Goal: Transaction & Acquisition: Register for event/course

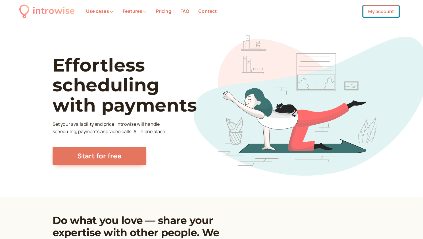
click at [379, 12] on link "My account" at bounding box center [381, 11] width 36 height 12
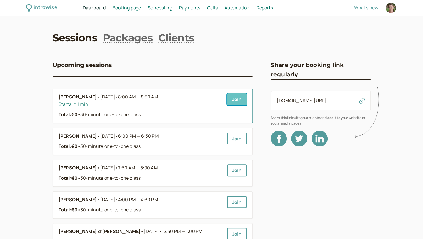
click at [237, 96] on link "Join" at bounding box center [237, 99] width 20 height 12
click at [239, 101] on link "Join" at bounding box center [237, 99] width 20 height 12
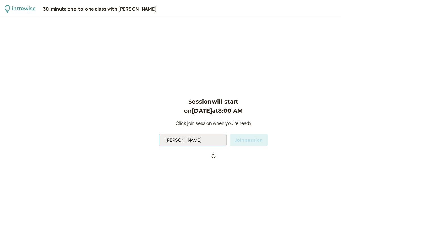
click at [198, 143] on input "Andromeda Jones" at bounding box center [192, 140] width 67 height 12
type input "Andromeda"
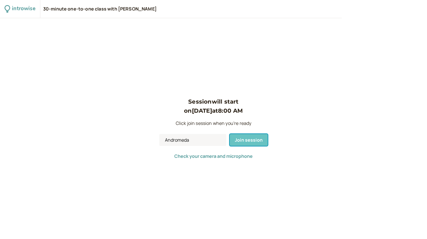
click at [247, 138] on span "Join session" at bounding box center [249, 140] width 28 height 6
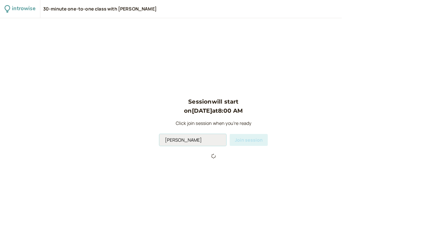
click at [198, 140] on input "[PERSON_NAME]" at bounding box center [192, 140] width 67 height 12
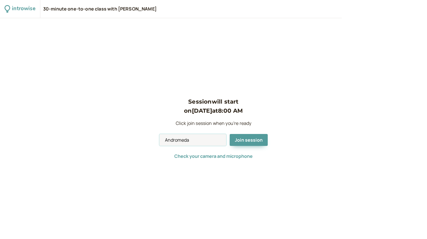
type input "Andromeda"
click at [255, 142] on span "Join session" at bounding box center [249, 140] width 28 height 6
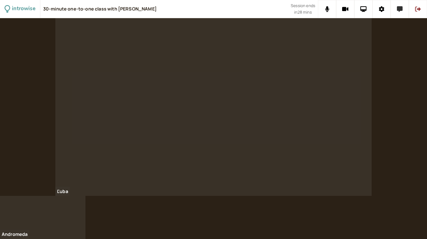
click at [403, 15] on button at bounding box center [400, 9] width 18 height 18
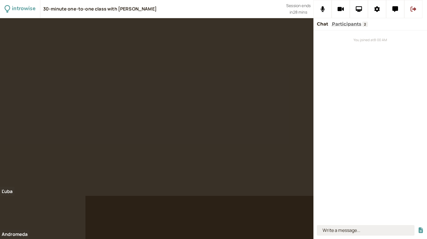
click at [338, 232] on input at bounding box center [366, 230] width 98 height 11
type input "she was in a competition"
click at [418, 228] on button "submit" at bounding box center [421, 231] width 6 height 6
type input "during the race"
click at [418, 228] on button "submit" at bounding box center [421, 231] width 6 height 6
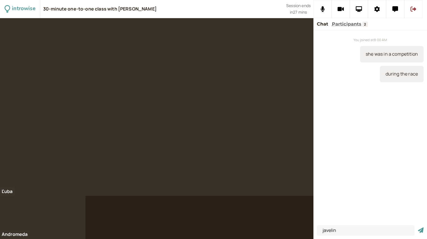
type input "javelin"
click at [418, 228] on button "submit" at bounding box center [421, 231] width 6 height 6
click at [333, 231] on input at bounding box center [366, 230] width 98 height 11
click at [338, 233] on input at bounding box center [366, 230] width 98 height 11
type input "they dealt with a problem"
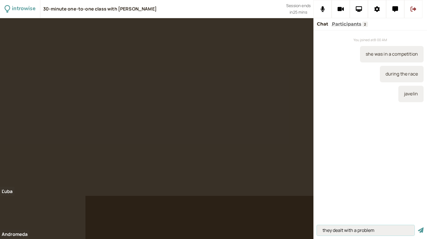
click at [418, 228] on button "submit" at bounding box center [421, 231] width 6 height 6
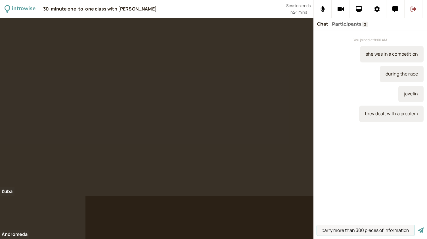
scroll to position [0, 7]
type input "to carry more than 300 pieces of information"
click at [418, 228] on button "submit" at bounding box center [421, 231] width 6 height 6
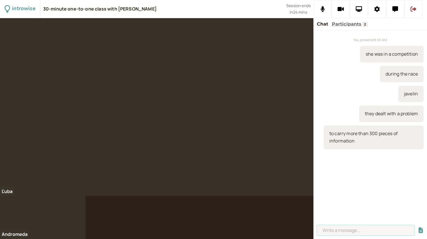
scroll to position [0, 0]
type input "they be scanned easily"
click at [418, 228] on button "submit" at bounding box center [421, 231] width 6 height 6
type input "when it is damaged"
click at [418, 228] on button "submit" at bounding box center [421, 231] width 6 height 6
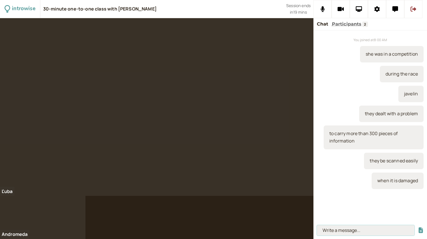
click at [336, 228] on input at bounding box center [366, 230] width 98 height 11
type input "to collapse"
click at [418, 228] on button "submit" at bounding box center [421, 231] width 6 height 6
type input "I hurt my arm"
click at [418, 228] on button "submit" at bounding box center [421, 231] width 6 height 6
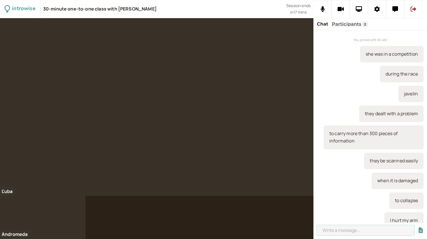
scroll to position [6, 0]
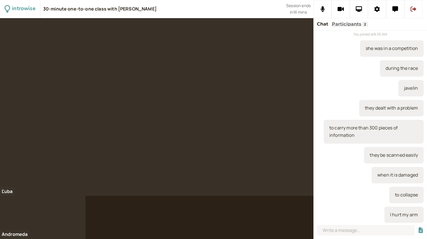
click at [134, 215] on div at bounding box center [213, 128] width 427 height 221
click at [357, 232] on input at bounding box center [366, 230] width 98 height 11
type input "to suffer from vertigo"
click at [418, 228] on button "submit" at bounding box center [421, 231] width 6 height 6
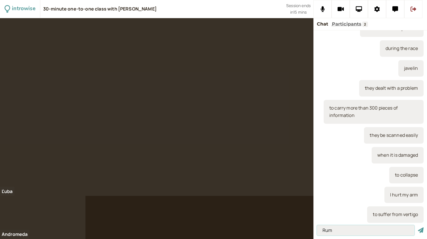
type input "Rum"
click at [418, 228] on button "submit" at bounding box center [421, 231] width 6 height 6
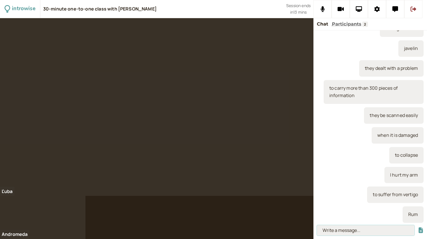
click at [339, 231] on input at bounding box center [366, 230] width 98 height 11
type input "climbing"
click at [418, 228] on button "submit" at bounding box center [421, 231] width 6 height 6
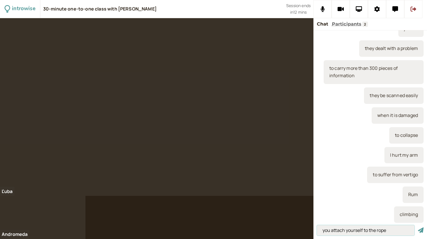
type input "you attach yourself to the rope"
click at [418, 228] on button "submit" at bounding box center [421, 231] width 6 height 6
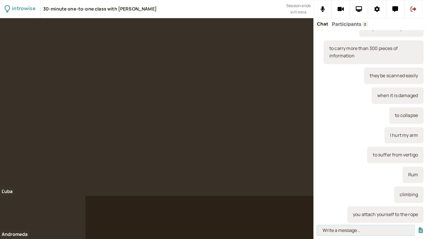
click at [327, 230] on input at bounding box center [366, 230] width 98 height 11
paste input "‘She brought up the issue with the IT system.’"
type input "‘She brought up the issue with the IT system.’"
click at [418, 228] on button "submit" at bounding box center [421, 231] width 6 height 6
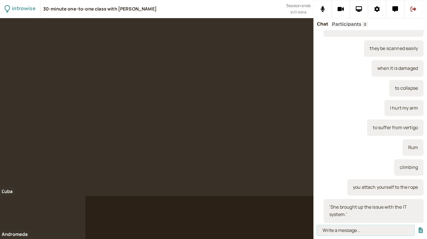
scroll to position [0, 0]
paste input "To bring up a subject – to introduce a subject when people are not expecting it."
type input "To bring up a subject – to introduce a subject when people are not expecting it."
click at [418, 228] on button "submit" at bounding box center [421, 231] width 6 height 6
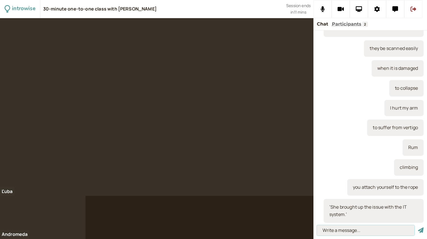
scroll to position [0, 0]
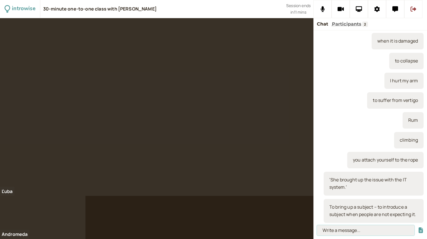
paste input "‘I need to catch up with work after my holiday. I have a mountain to do.’"
type input "‘I need to catch up with work after my holiday. I have a mountain to do.’"
drag, startPoint x: 410, startPoint y: 229, endPoint x: 293, endPoint y: 224, distance: 116.9
click at [293, 224] on div "introwise 30-minute one-to-one class with [PERSON_NAME] Session ends in 10 mins…" at bounding box center [213, 119] width 427 height 239
type input "she brought up the issue"
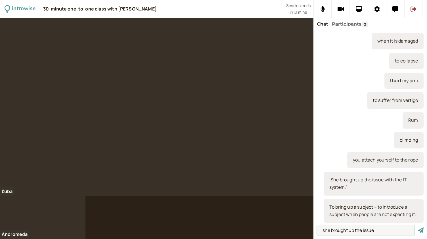
click at [418, 228] on button "submit" at bounding box center [421, 231] width 6 height 6
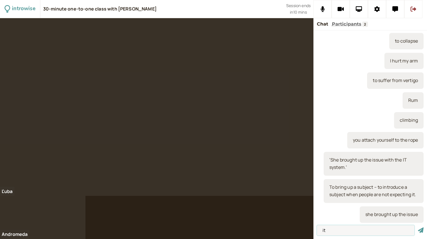
type input "it"
click at [418, 228] on button "submit" at bounding box center [421, 231] width 6 height 6
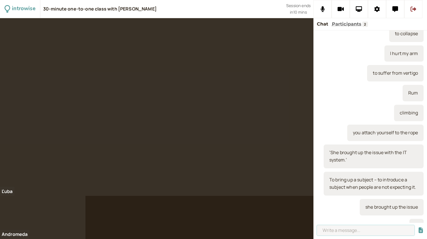
scroll to position [187, 0]
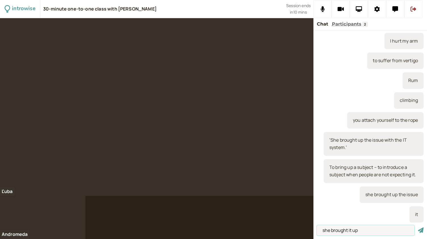
type input "she brought it up"
click at [418, 228] on button "submit" at bounding box center [421, 231] width 6 height 6
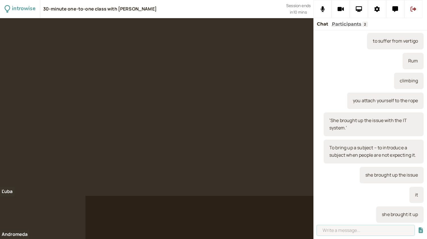
paste input "‘I need to catch up with work after my holiday. I have a mountain to do.’"
type input "‘I need to catch up with work after my holiday. I have a mountain to do.’"
click at [418, 228] on button "submit" at bounding box center [421, 231] width 6 height 6
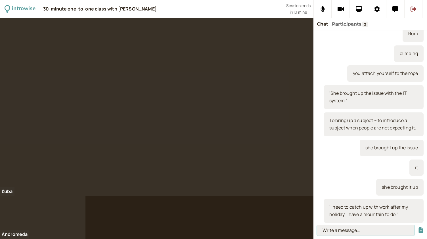
paste input "To catch up with – to do tasks that should have been done earlier/ to share inf…"
type input "To catch up with – to do tasks that should have been done earlier/ to share inf…"
click at [418, 228] on button "submit" at bounding box center [421, 231] width 6 height 6
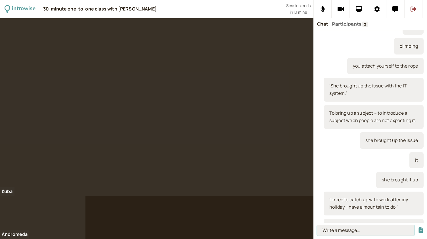
scroll to position [0, 0]
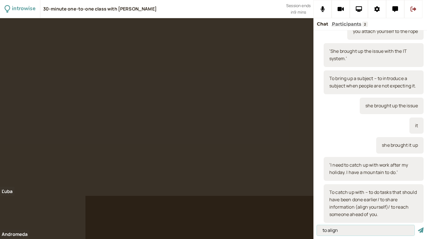
type input "to align"
click at [418, 228] on button "submit" at bounding box center [421, 231] width 6 height 6
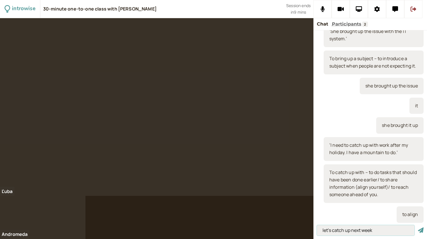
type input "let's catch up next week"
click at [418, 228] on button "submit" at bounding box center [421, 231] width 6 height 6
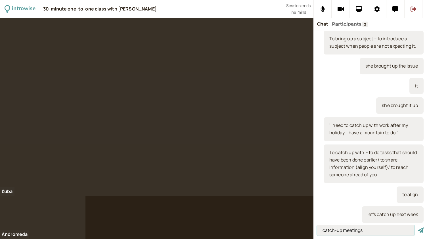
type input "catch-up meetings"
click at [418, 228] on button "submit" at bounding box center [421, 231] width 6 height 6
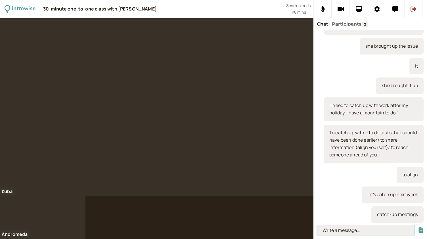
paste input "‘I must point out that we can’t finish this by Christmas.’"
type input "‘I must point out that we can’t finish this by Christmas.’"
click at [384, 231] on input "‘I must point out that we can’t finish this by Christmas.’" at bounding box center [366, 230] width 98 height 11
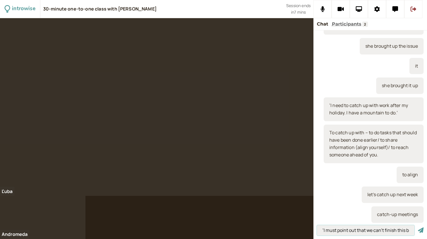
click at [418, 228] on button "submit" at bounding box center [421, 231] width 6 height 6
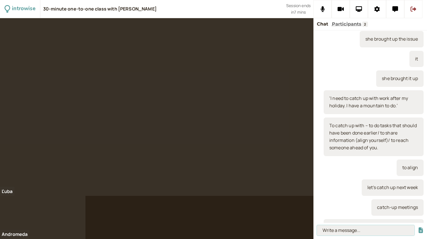
scroll to position [362, 0]
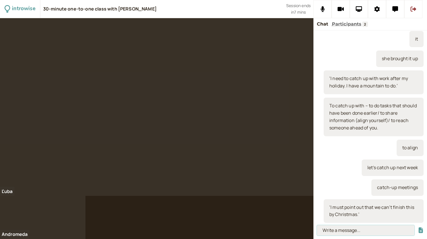
paste input "To point out – to make someone aware of a fact or circumstance."
type input "To point out – to make someone aware of a fact or circumstance."
click at [418, 228] on button "submit" at bounding box center [421, 231] width 6 height 6
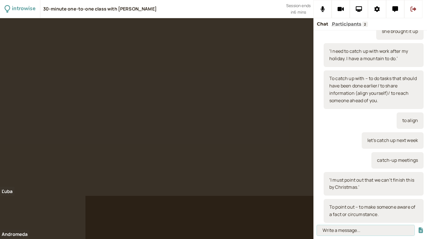
click at [337, 232] on input at bounding box center [366, 230] width 98 height 11
type input "bowling problem"
click at [418, 228] on button "submit" at bounding box center [421, 231] width 6 height 6
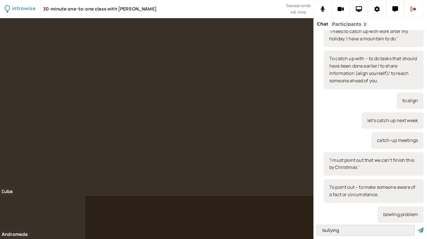
type input "bullying"
click at [418, 228] on button "submit" at bounding box center [421, 231] width 6 height 6
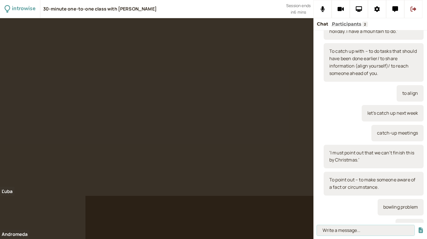
scroll to position [430, 0]
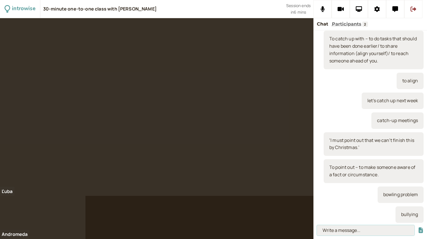
paste input "‘We are taking on a new project next year and I’ll take on the management of it…"
type input "‘We are taking on a new project next year and I’ll take on the management of it…"
click at [418, 228] on button "submit" at bounding box center [421, 231] width 6 height 6
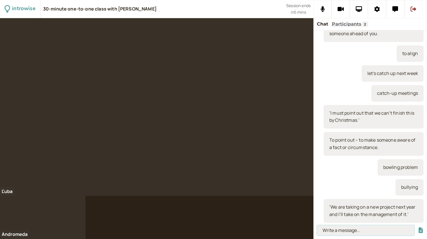
click at [343, 229] on input at bounding box center [366, 230] width 98 height 11
paste input "To take on – to accept more work, a new project or new responsibility or to hir…"
type input "To take on – to accept more work, a new project or new responsibility or to hir…"
click at [418, 228] on button "submit" at bounding box center [421, 231] width 6 height 6
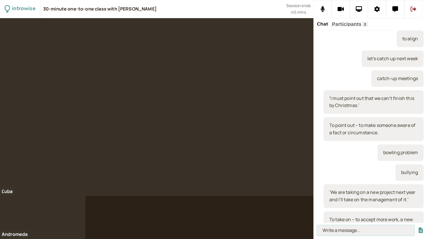
scroll to position [0, 0]
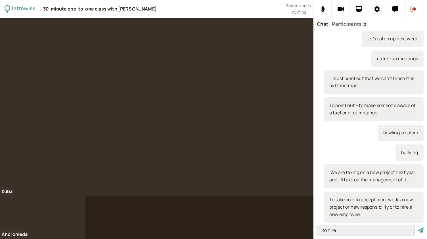
type input "to hire"
click at [418, 228] on button "submit" at bounding box center [421, 231] width 6 height 6
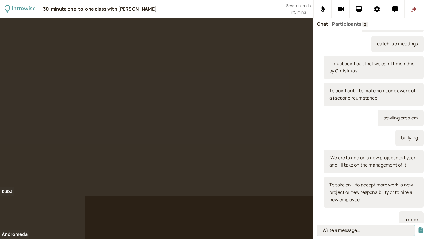
scroll to position [519, 0]
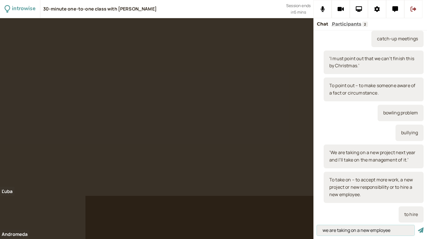
type input "we are taking on a new employee"
click at [418, 228] on button "submit" at bounding box center [421, 231] width 6 height 6
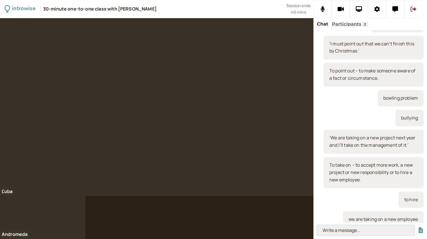
scroll to position [539, 0]
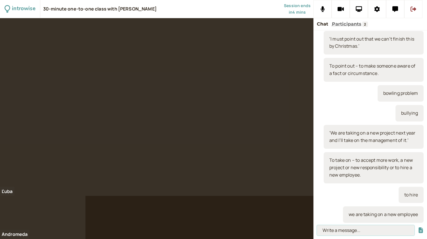
click at [350, 231] on input at bounding box center [366, 230] width 98 height 11
paste input "‘For this project to work we all have to be on the same page with the implement…"
type input "‘For this project to work we all have to be on the same page with the implement…"
click at [418, 228] on button "submit" at bounding box center [421, 231] width 6 height 6
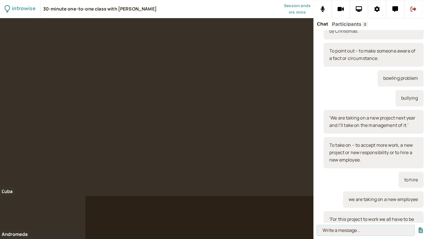
scroll to position [0, 0]
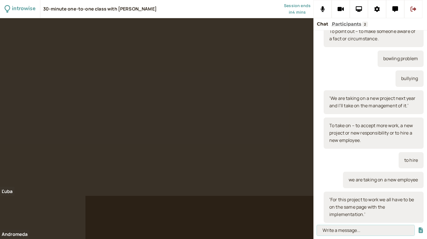
paste input "To be on the same page – to understand one another and work in unison, to be al…"
type input "To be on the same page – to understand one another and work in unison, to be al…"
click at [418, 228] on button "submit" at bounding box center [421, 231] width 6 height 6
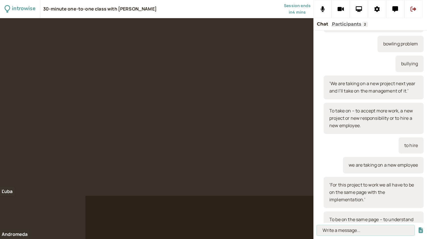
scroll to position [0, 0]
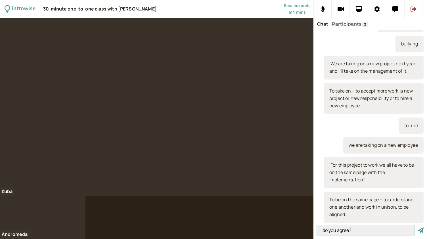
type input "do you agree?"
click at [418, 228] on button "submit" at bounding box center [421, 231] width 6 height 6
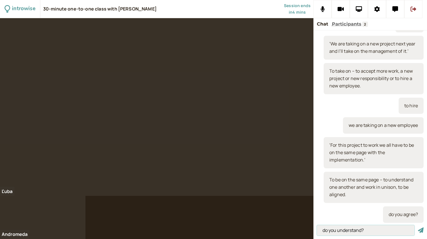
type input "do you understand?"
click at [418, 228] on button "submit" at bounding box center [421, 231] width 6 height 6
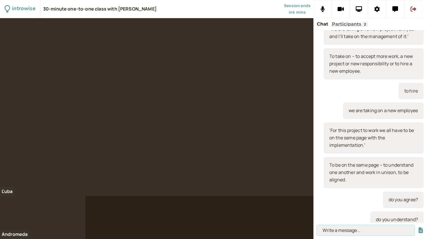
scroll to position [647, 0]
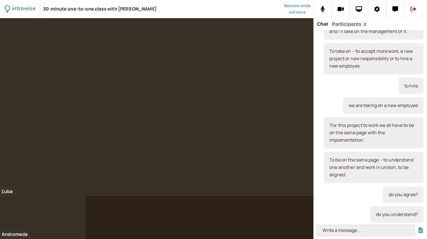
paste input "‘What’s his name? It is on the tip of my tongue.’"
type input "‘What’s his name? It is on the tip of my tongue.’"
click at [418, 228] on button "submit" at bounding box center [421, 231] width 6 height 6
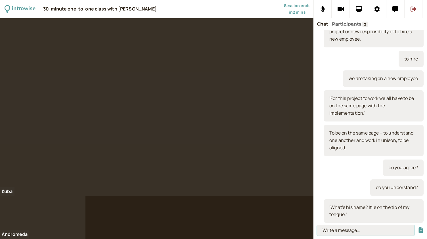
paste input "To be on the tip of my tongue – to not be able to remember a word."
type input "To be on the tip of my tongue – to not be able to remember a word."
click at [418, 228] on button "submit" at bounding box center [421, 231] width 6 height 6
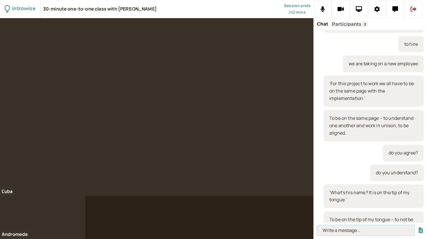
scroll to position [0, 0]
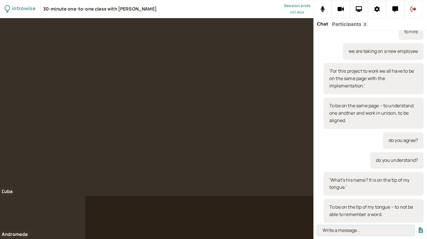
paste input "‘Reading between the lines, I think that company will soon change the managemen…"
type input "‘Reading between the lines, I think that company will soon change the managemen…"
click at [418, 228] on button "submit" at bounding box center [421, 231] width 6 height 6
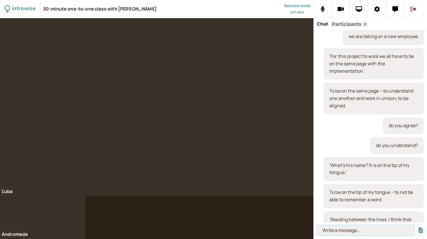
scroll to position [0, 0]
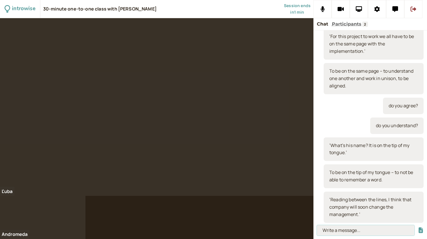
paste input "To read between the lines – to understand the unspoken meaning in a communicati…"
type input "To read between the lines – to understand the unspoken meaning in a communicati…"
click at [418, 228] on button "submit" at bounding box center [421, 231] width 6 height 6
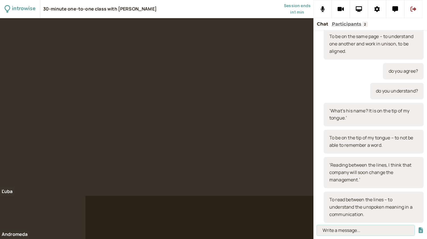
click at [339, 230] on input at bounding box center [366, 230] width 98 height 11
paste input "‘I have back-to-back meetings all day, so I can’t meet you for coffee.’"
type input "‘I have back-to-back meetings all day, so I can’t meet you for coffee.’"
click at [418, 228] on button "submit" at bounding box center [421, 231] width 6 height 6
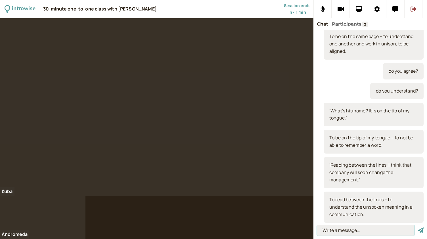
scroll to position [0, 0]
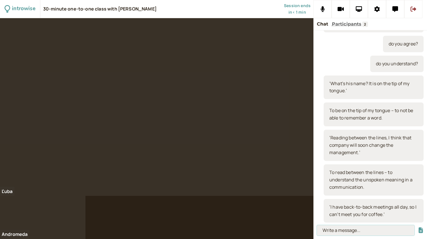
paste input "To have back-to-back meetings – to have one meeting after another without a bre…"
type input "To have back-to-back meetings – to have one meeting after another without a bre…"
click at [418, 228] on button "submit" at bounding box center [421, 231] width 6 height 6
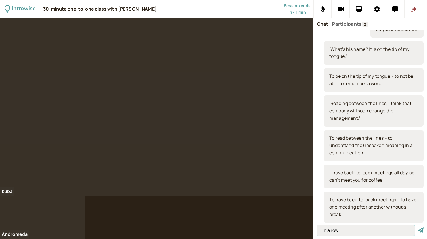
type input "in a row"
click at [418, 228] on button "submit" at bounding box center [421, 231] width 6 height 6
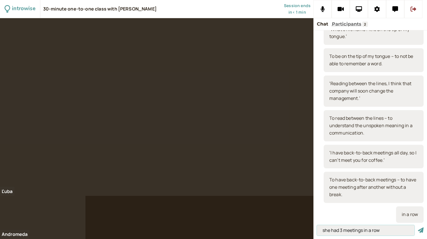
type input "she had 3 meetings in a row"
click at [418, 228] on button "submit" at bounding box center [421, 231] width 6 height 6
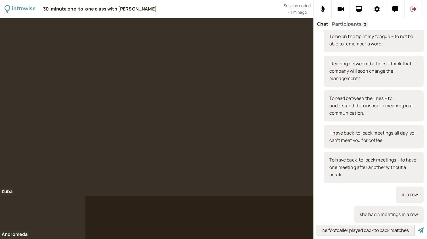
scroll to position [0, 4]
type input "the footballer played back to back matches"
click at [418, 228] on button "submit" at bounding box center [421, 231] width 6 height 6
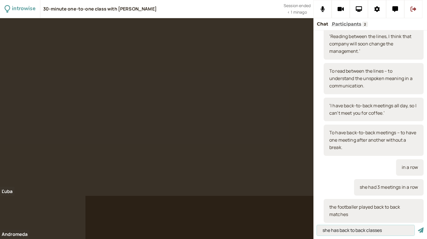
type input "she has back to back classes"
click at [418, 228] on button "submit" at bounding box center [421, 231] width 6 height 6
